Goal: Task Accomplishment & Management: Complete application form

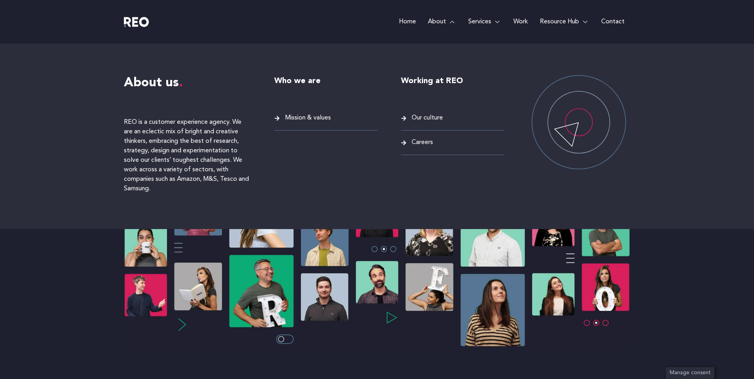
click at [430, 141] on span "Careers" at bounding box center [420, 142] width 23 height 11
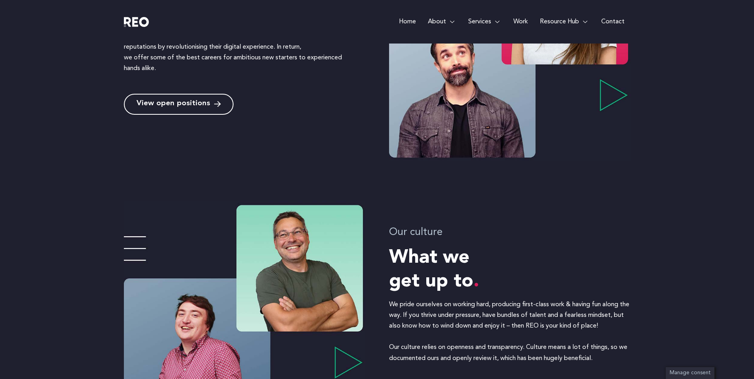
click at [218, 104] on link "View open positions" at bounding box center [179, 104] width 110 height 21
